Goal: Task Accomplishment & Management: Complete application form

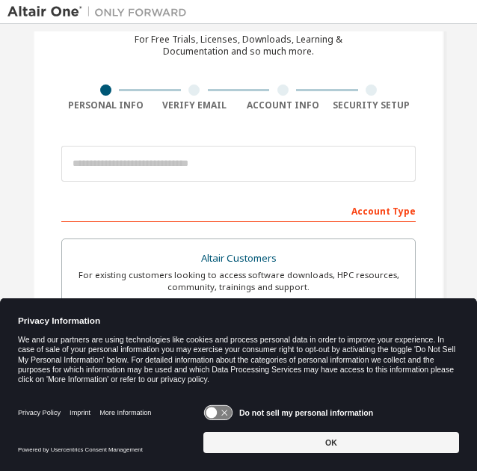
scroll to position [72, 0]
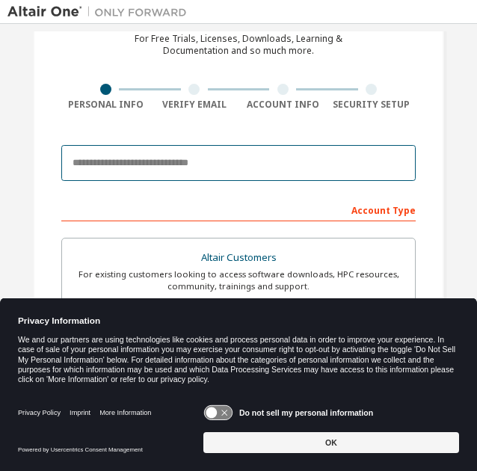
click at [268, 162] on input "email" at bounding box center [238, 163] width 355 height 36
type input "**********"
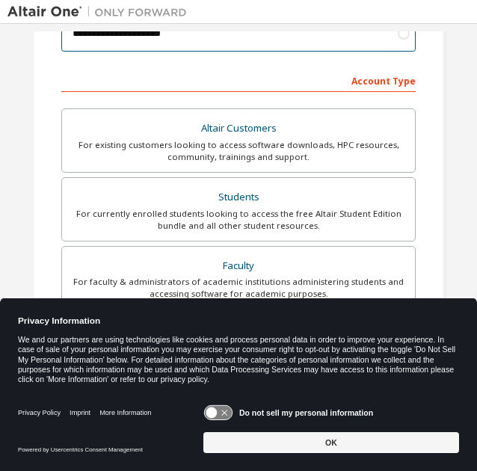
scroll to position [203, 0]
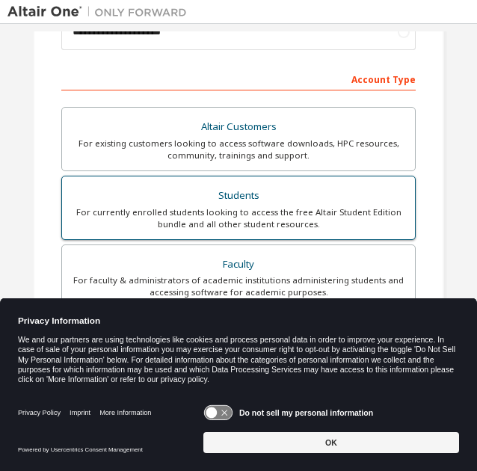
click at [161, 216] on div "For currently enrolled students looking to access the free Altair Student Editi…" at bounding box center [238, 219] width 335 height 24
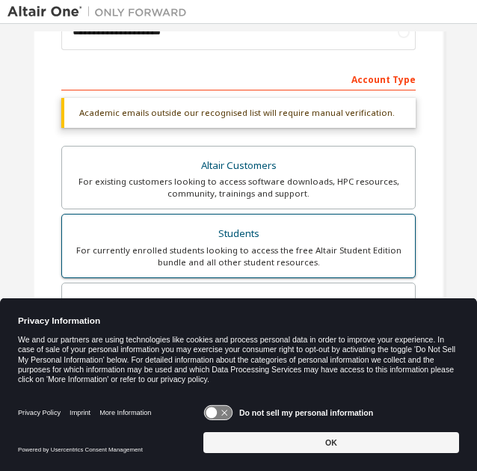
scroll to position [486, 0]
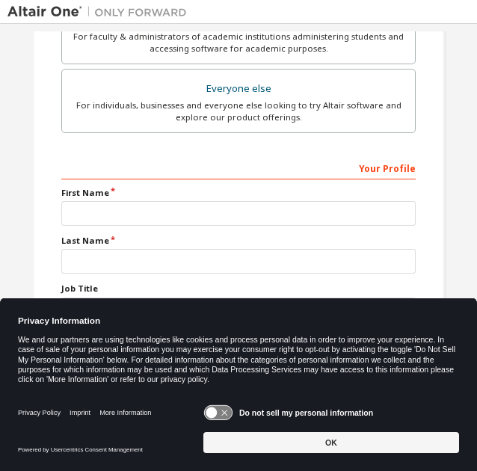
click at [224, 409] on icon at bounding box center [218, 413] width 28 height 14
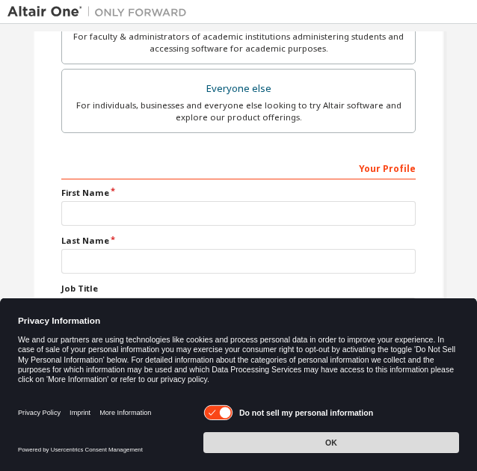
scroll to position [447, 0]
click at [242, 453] on button "OK" at bounding box center [332, 443] width 256 height 21
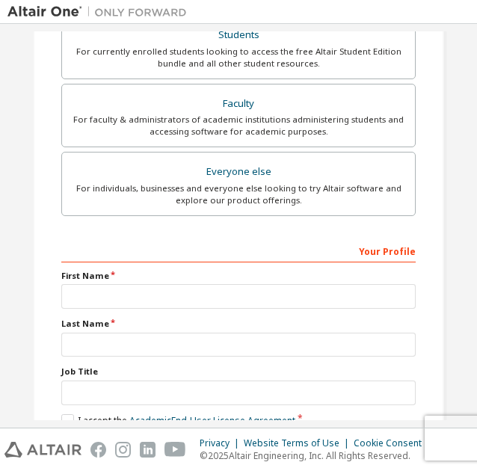
scroll to position [364, 0]
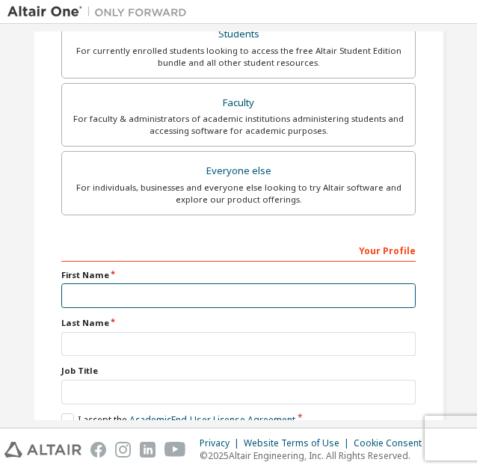
click at [120, 297] on input "text" at bounding box center [238, 296] width 355 height 25
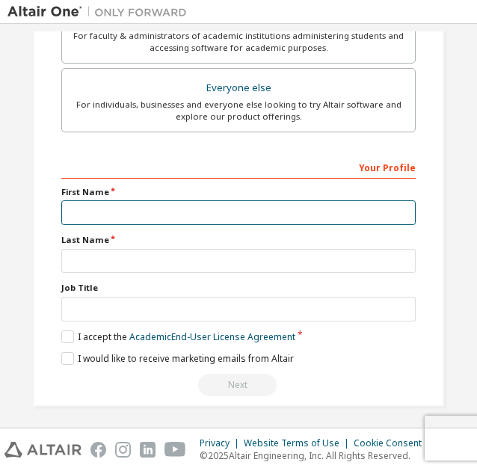
scroll to position [447, 0]
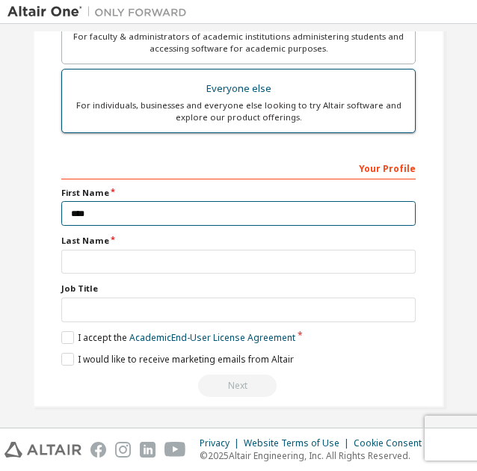
type input "****"
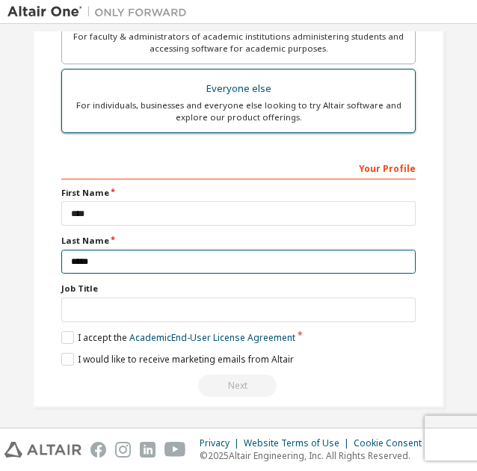
type input "*****"
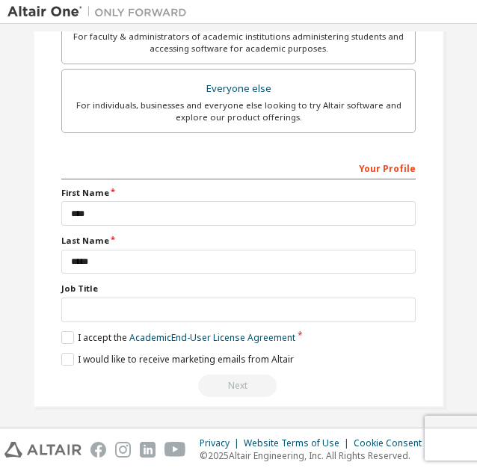
click at [67, 325] on div "Your Profile First Name **** Last Name ***** Job Title Please provide State/Pro…" at bounding box center [238, 277] width 355 height 242
click at [66, 334] on label "I accept the Academic End-User License Agreement" at bounding box center [178, 338] width 234 height 13
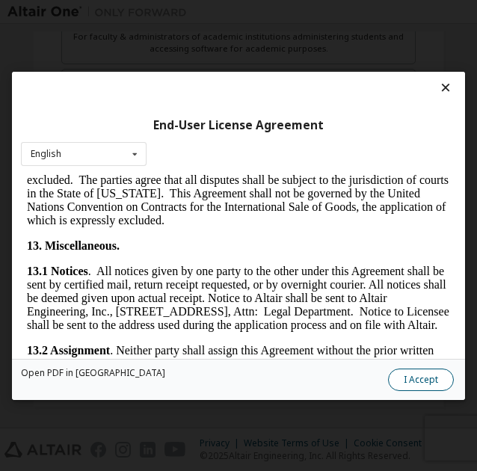
scroll to position [3801, 0]
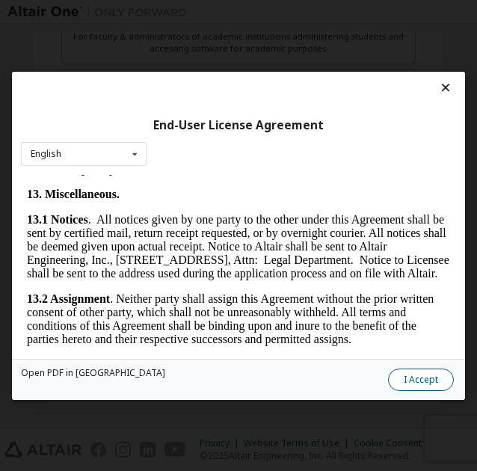
click at [444, 381] on button "I Accept" at bounding box center [421, 380] width 66 height 22
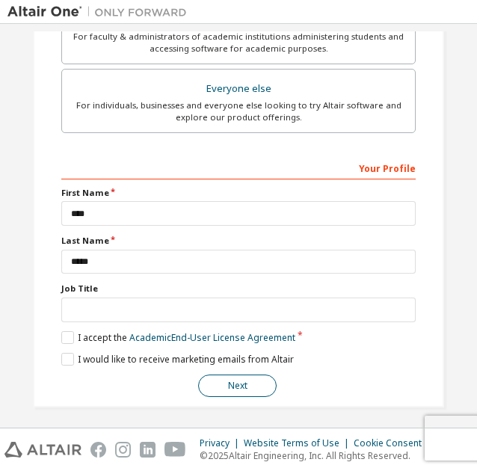
click at [242, 375] on button "Next" at bounding box center [237, 386] width 79 height 22
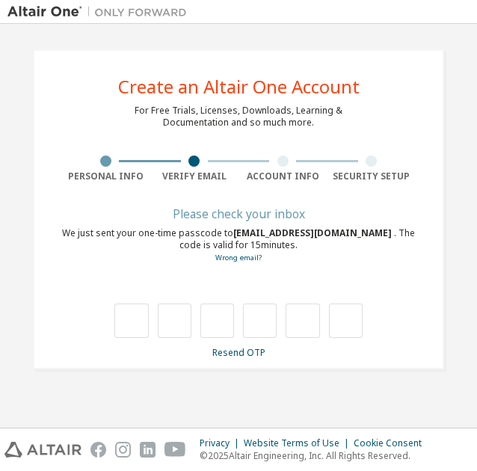
type input "*"
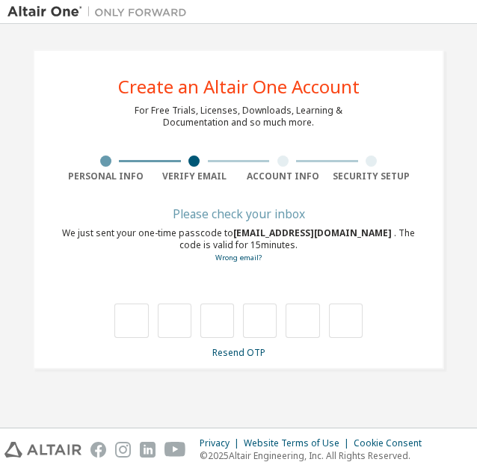
type input "*"
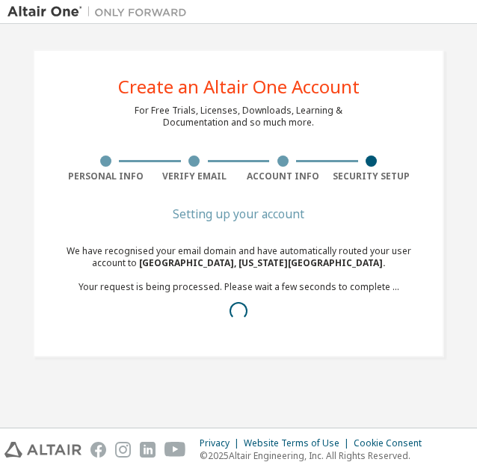
click at [157, 353] on div "Create an Altair One Account For Free Trials, Licenses, Downloads, Learning & D…" at bounding box center [239, 203] width 412 height 308
click at [142, 306] on div at bounding box center [238, 311] width 355 height 18
